Goal: Navigation & Orientation: Find specific page/section

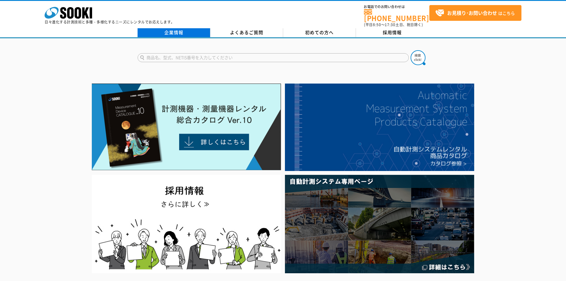
click at [173, 30] on link "企業情報" at bounding box center [174, 32] width 73 height 9
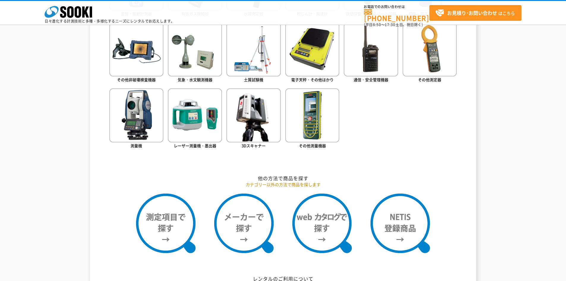
scroll to position [416, 0]
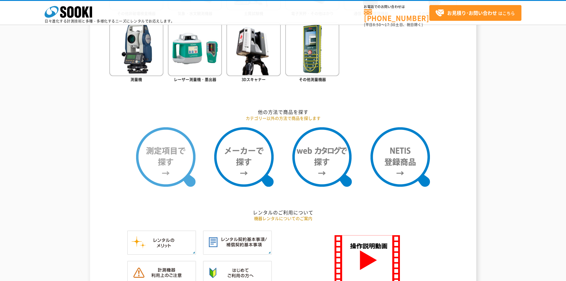
click at [161, 158] on img at bounding box center [165, 156] width 59 height 59
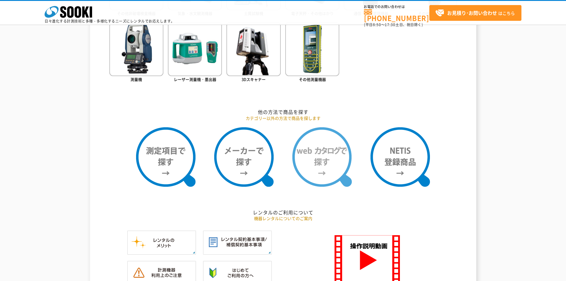
click at [323, 153] on img at bounding box center [321, 156] width 59 height 59
